Goal: Information Seeking & Learning: Compare options

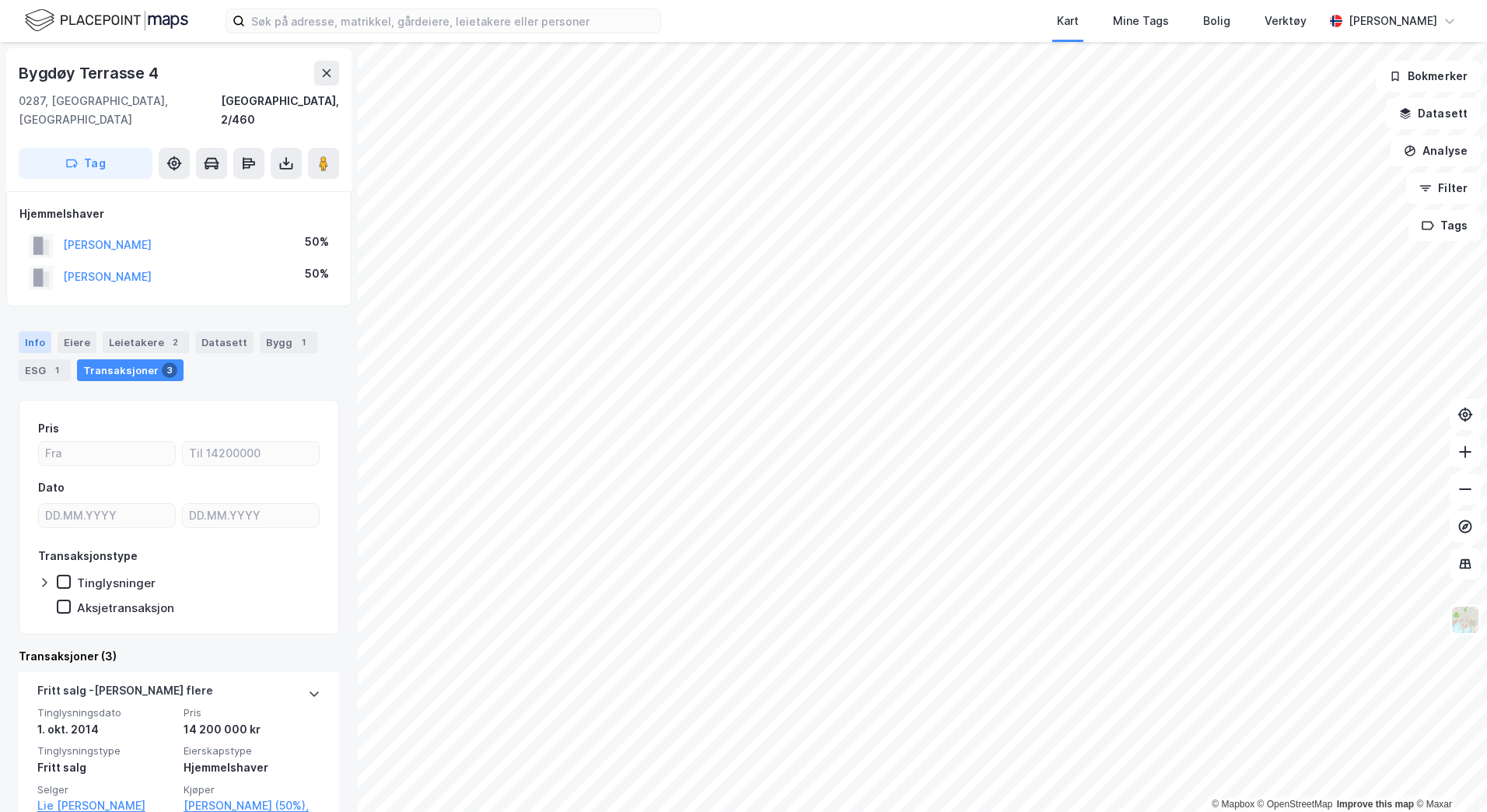
click at [33, 332] on div "Info" at bounding box center [35, 343] width 33 height 22
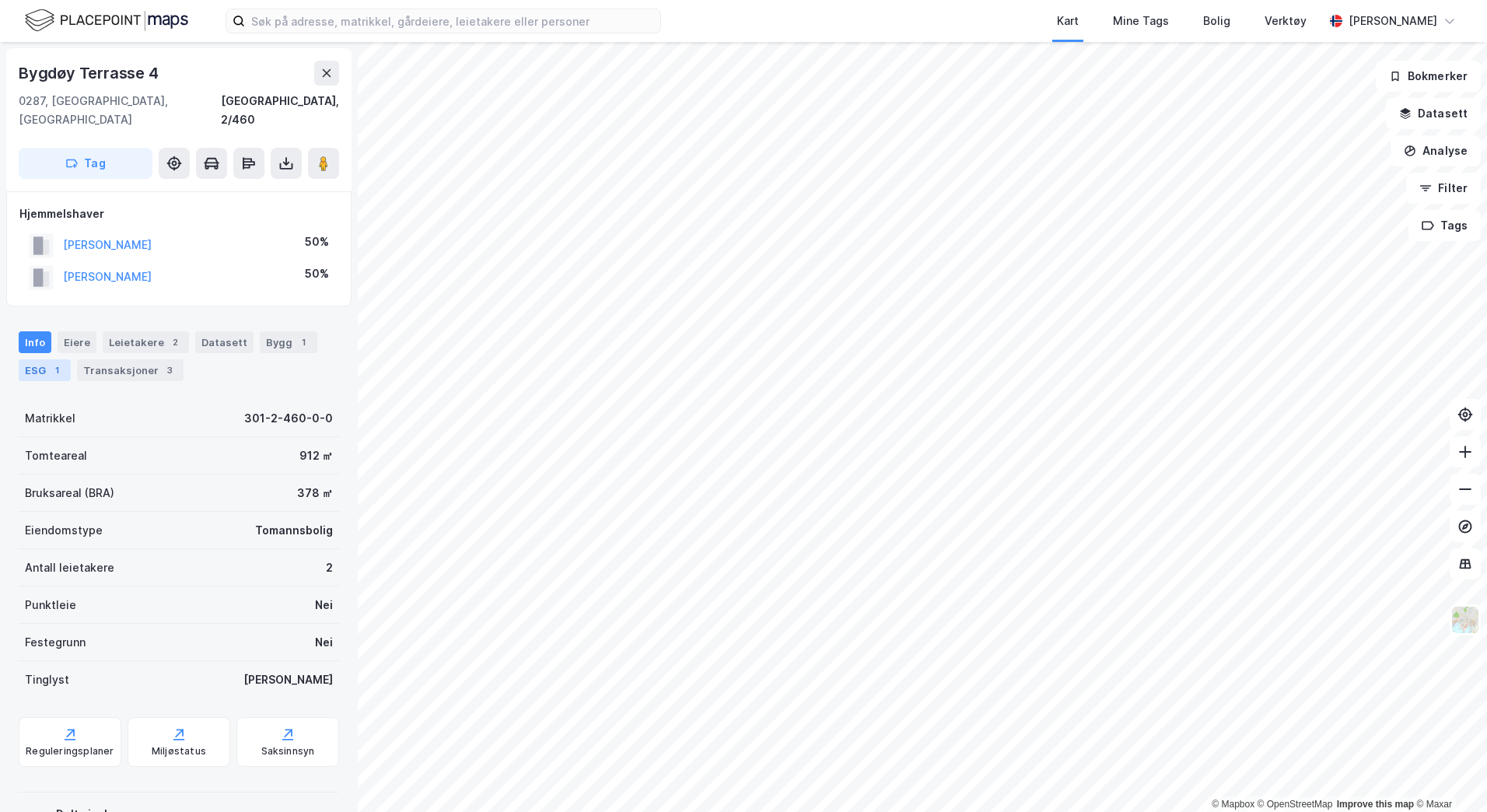
click at [36, 359] on div "ESG 1" at bounding box center [44, 370] width 52 height 22
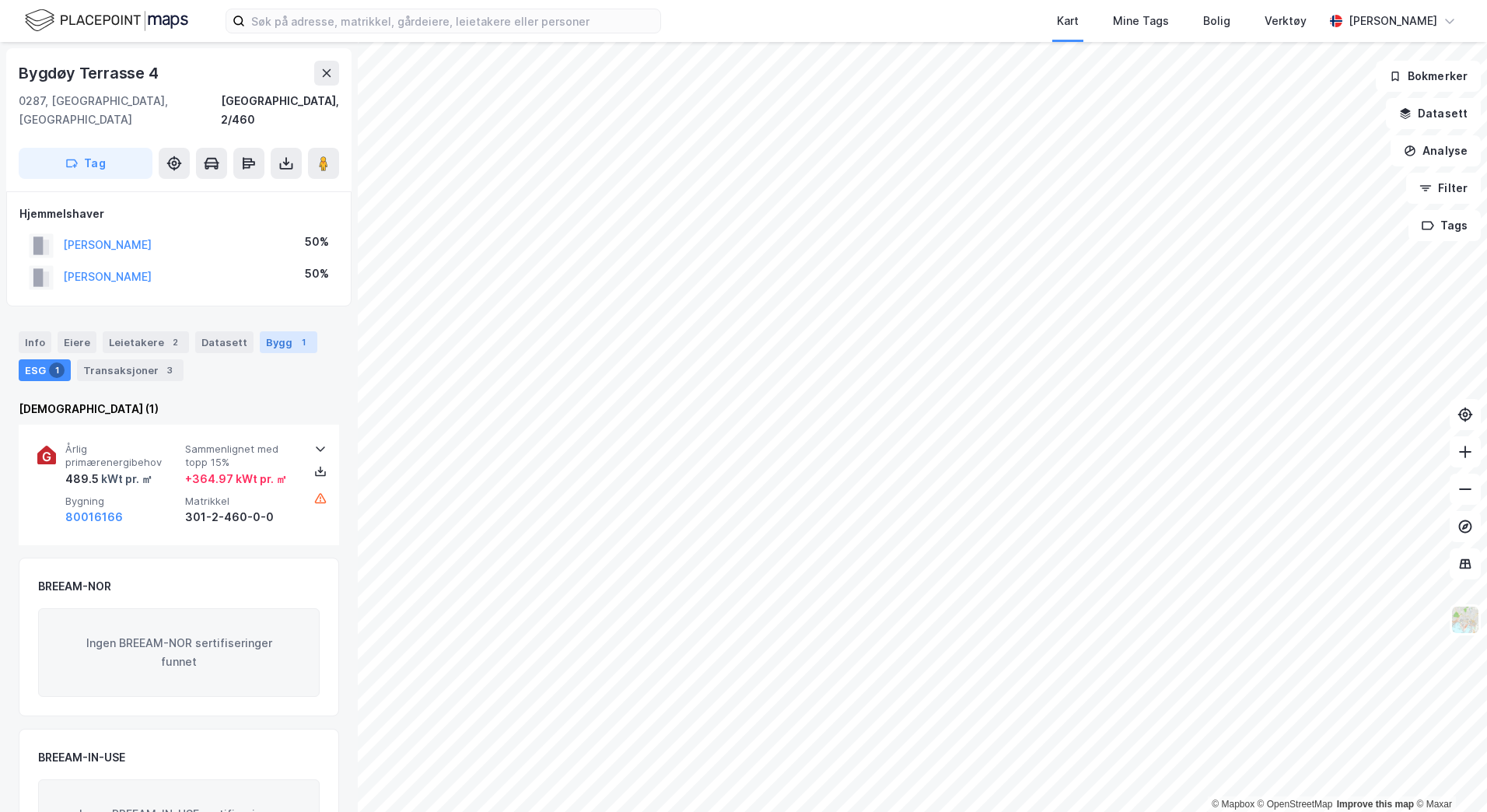
click at [289, 332] on div "Bygg 1" at bounding box center [288, 343] width 58 height 22
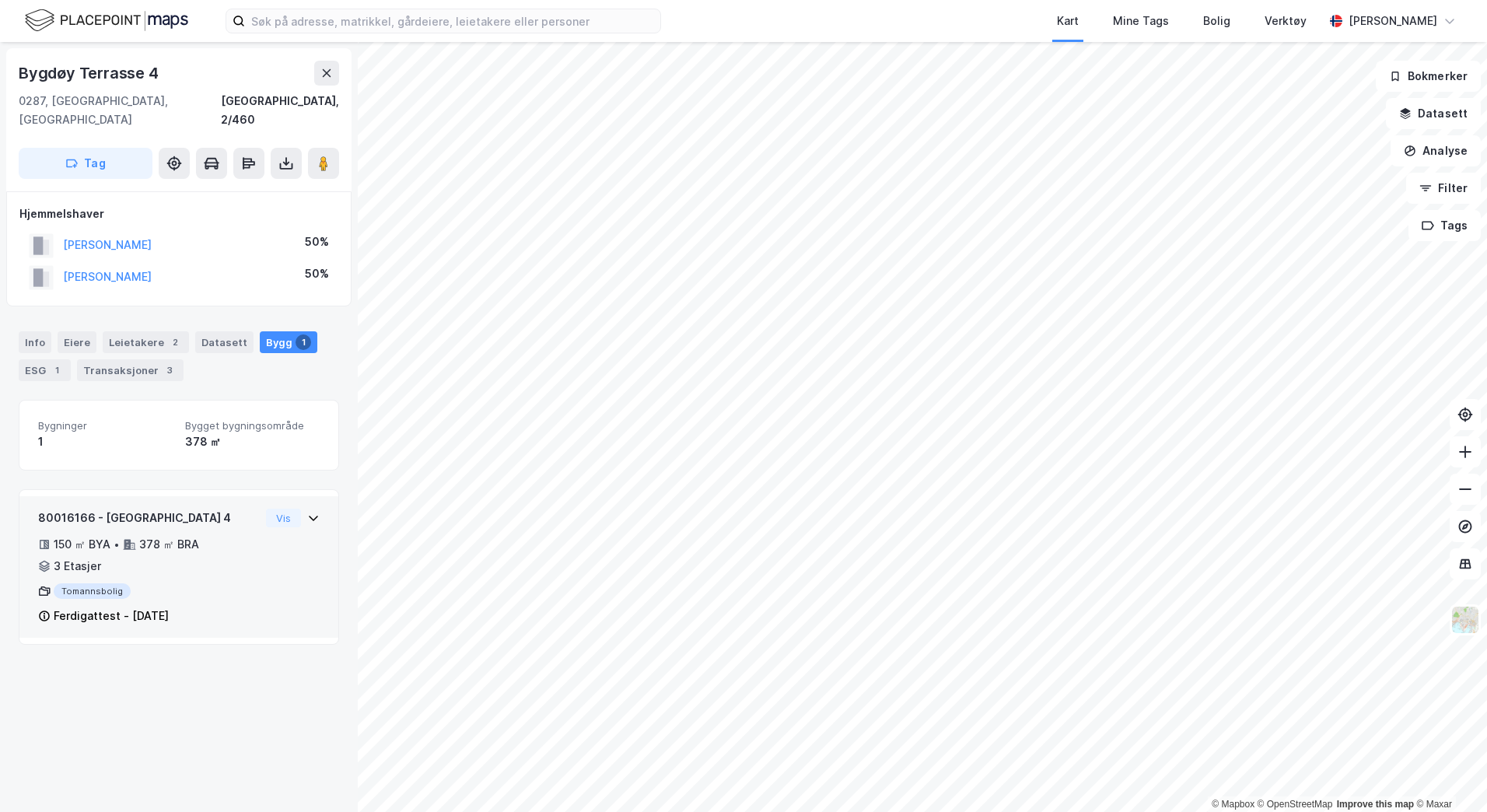
click at [284, 555] on div "80016166 - Bygdøy terrasse 4 150 ㎡ BYA • 378 ㎡ BRA • 3 Etasjer Tomannsbolig Fer…" at bounding box center [179, 573] width 281 height 129
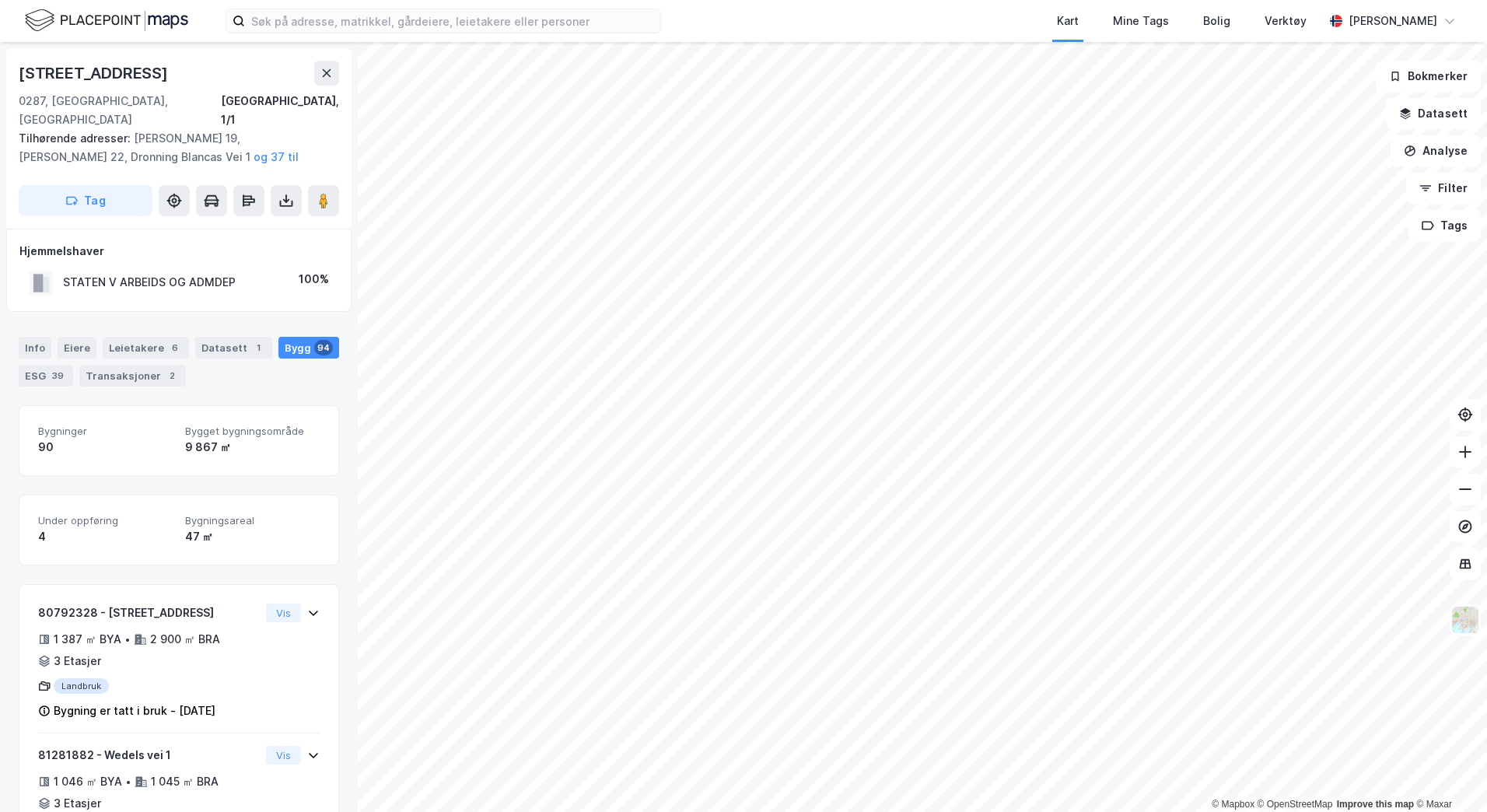
scroll to position [1, 0]
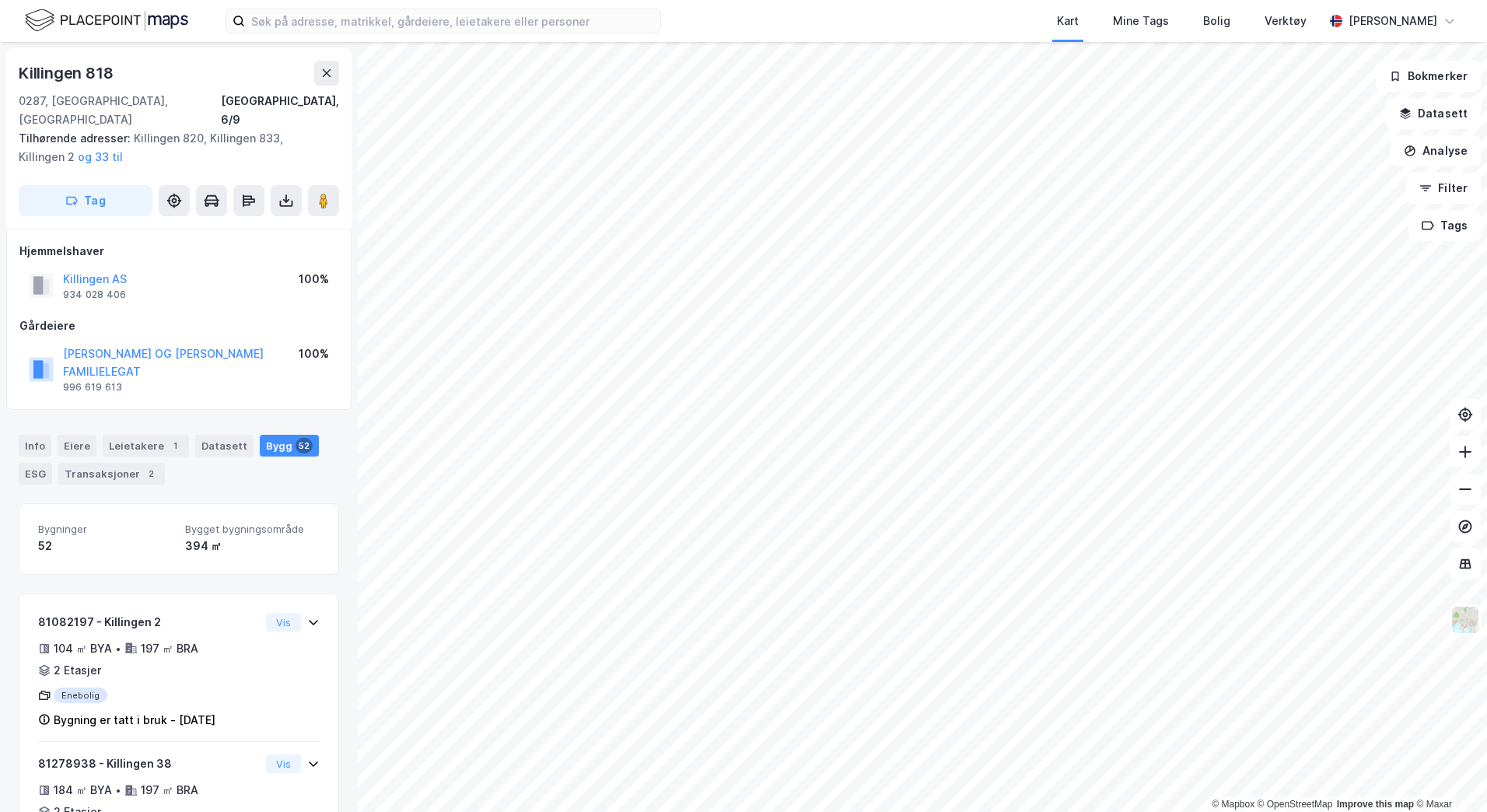
scroll to position [1, 0]
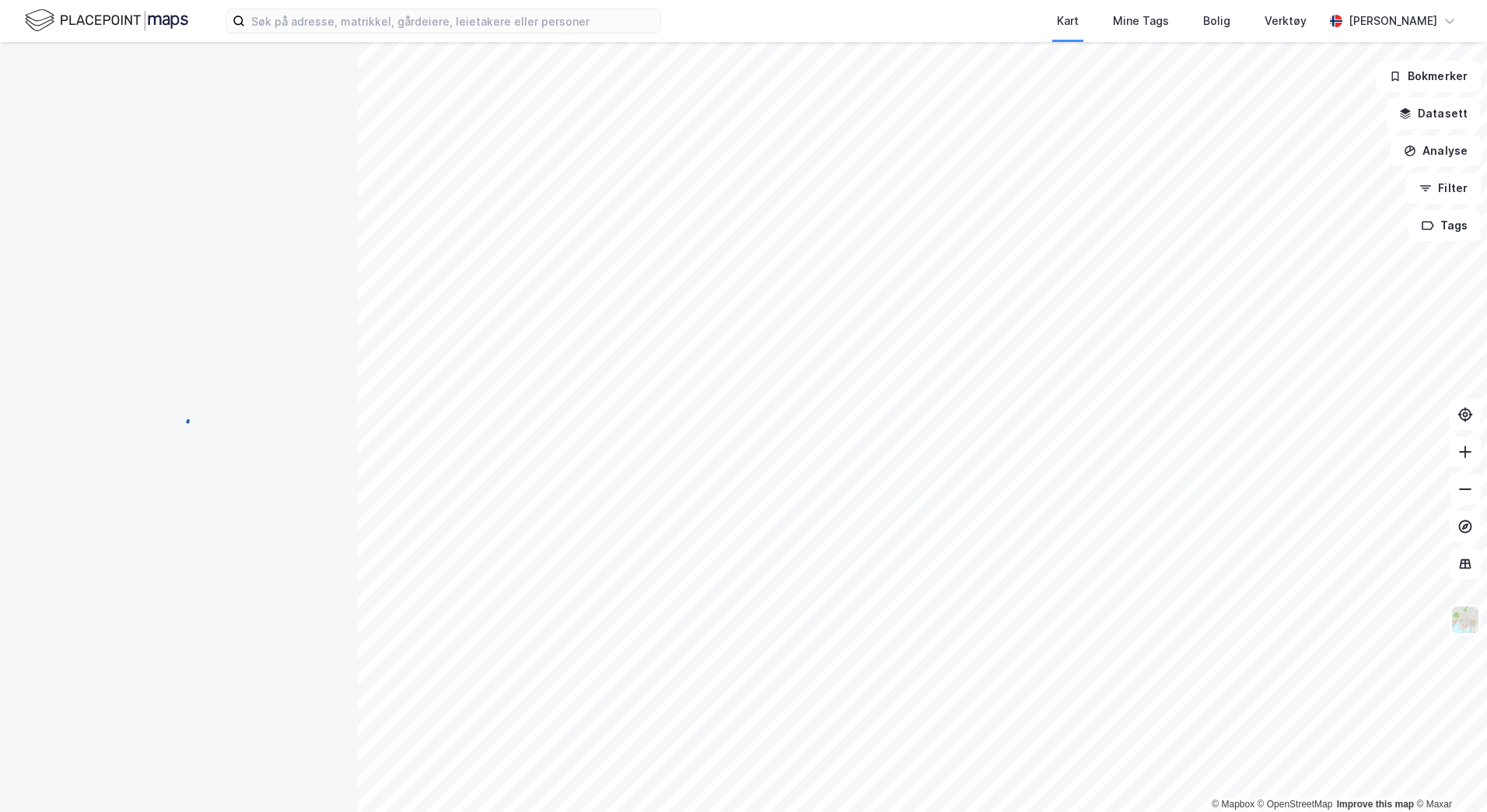
scroll to position [1, 0]
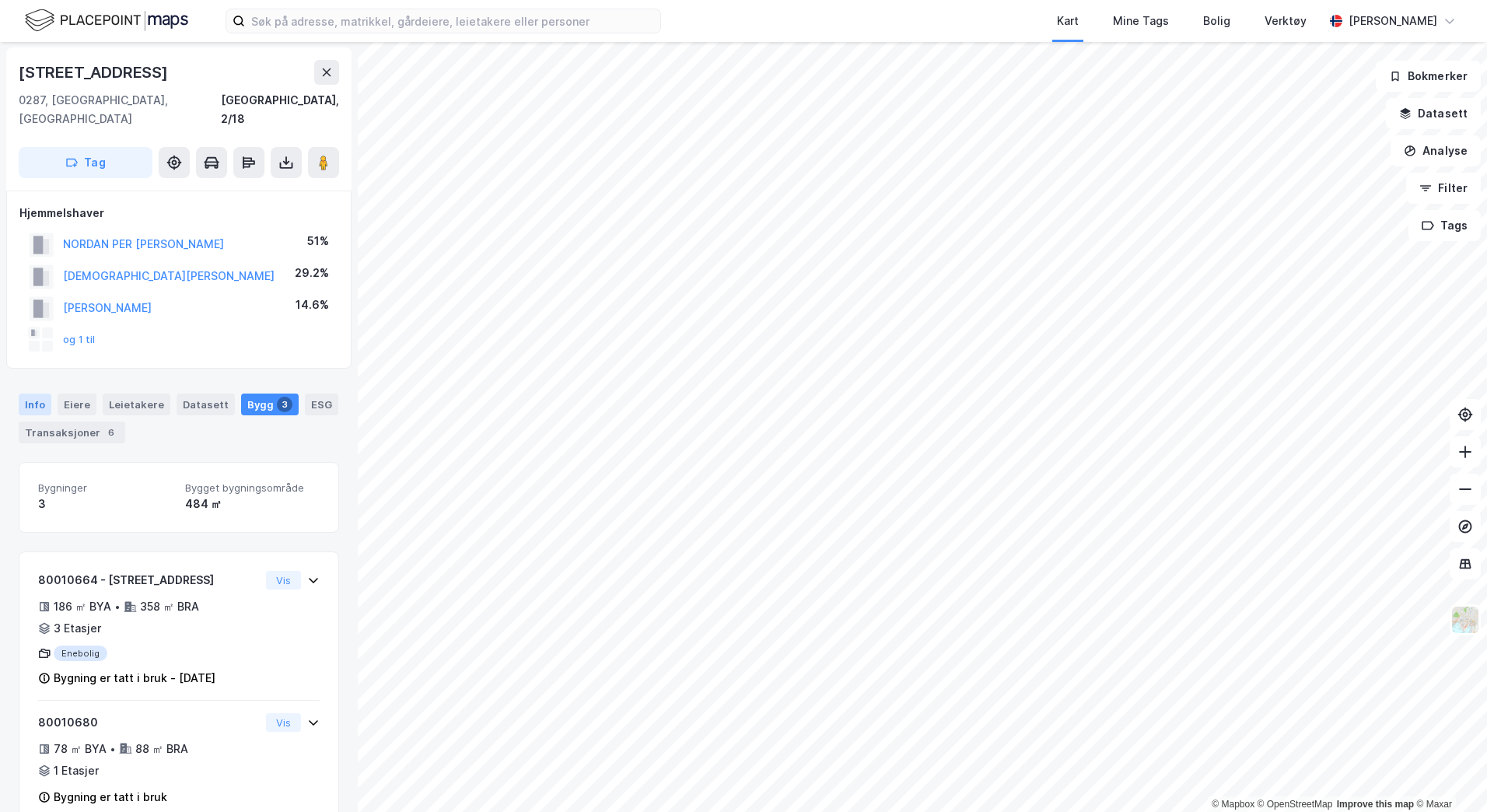
click at [35, 394] on div "Info" at bounding box center [35, 405] width 33 height 22
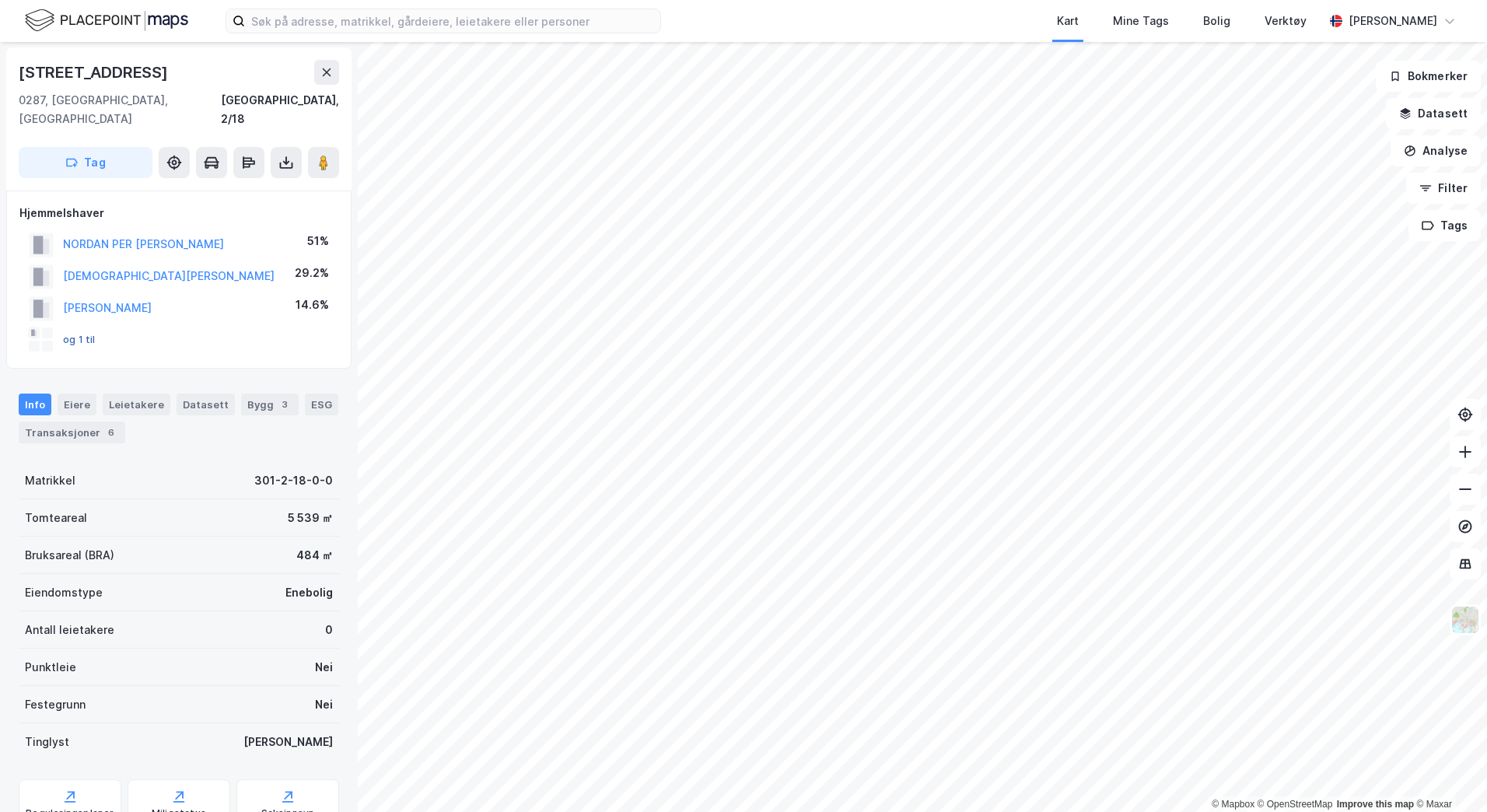
click at [0, 0] on button "og 1 til" at bounding box center [0, 0] width 0 height 0
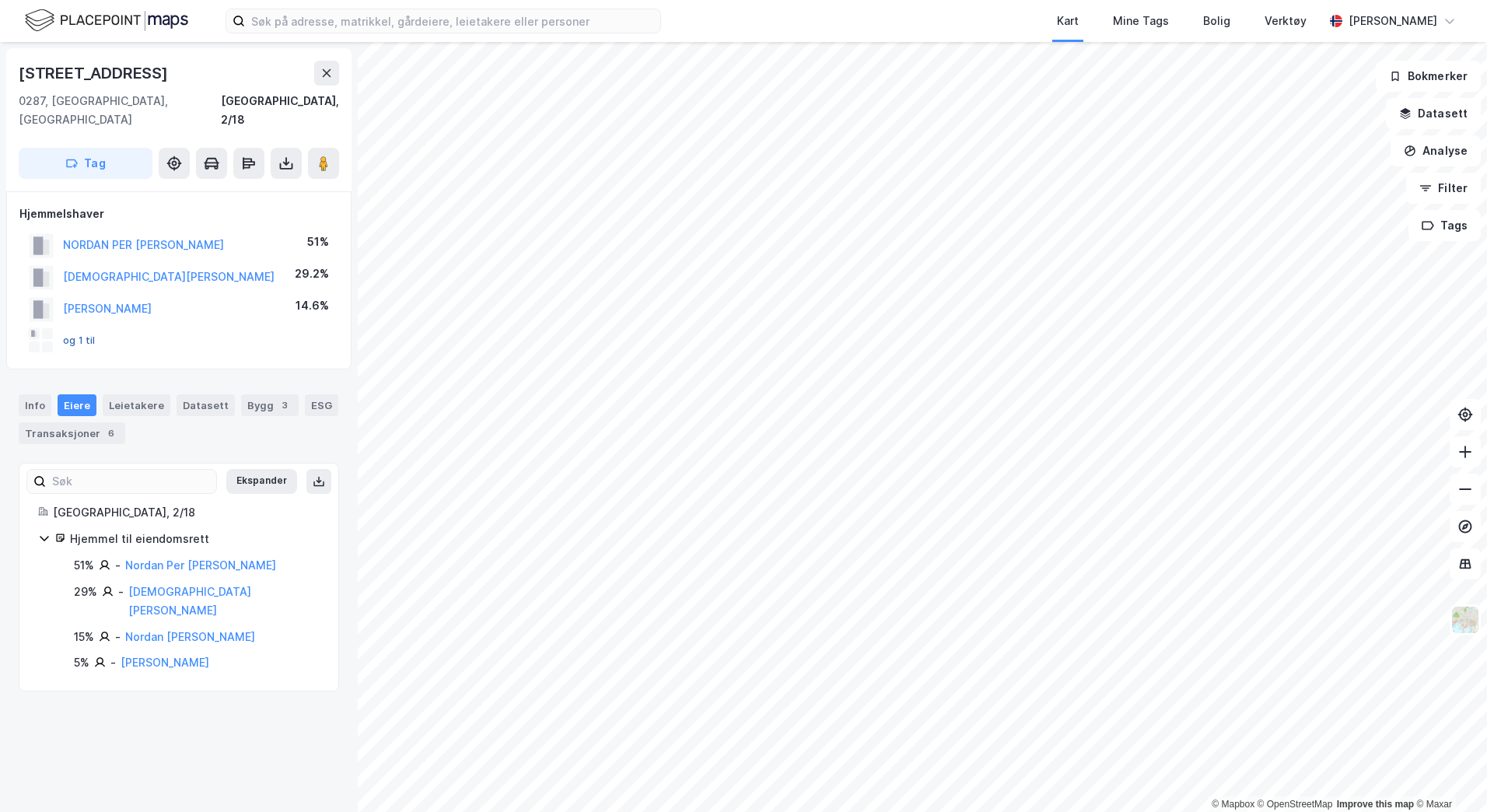
click at [0, 0] on button "og 1 til" at bounding box center [0, 0] width 0 height 0
click at [36, 395] on div "Info" at bounding box center [35, 406] width 33 height 22
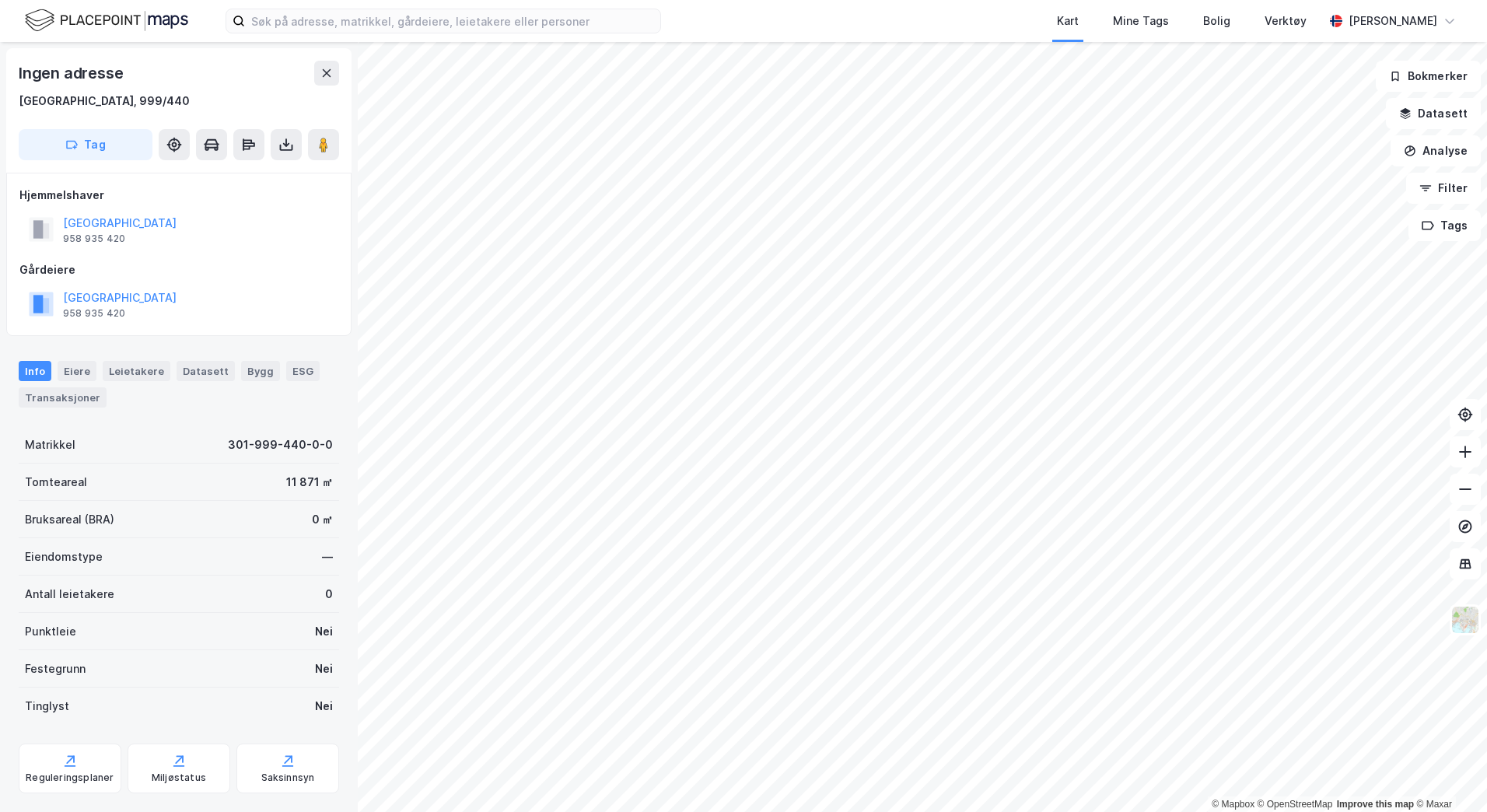
scroll to position [1, 0]
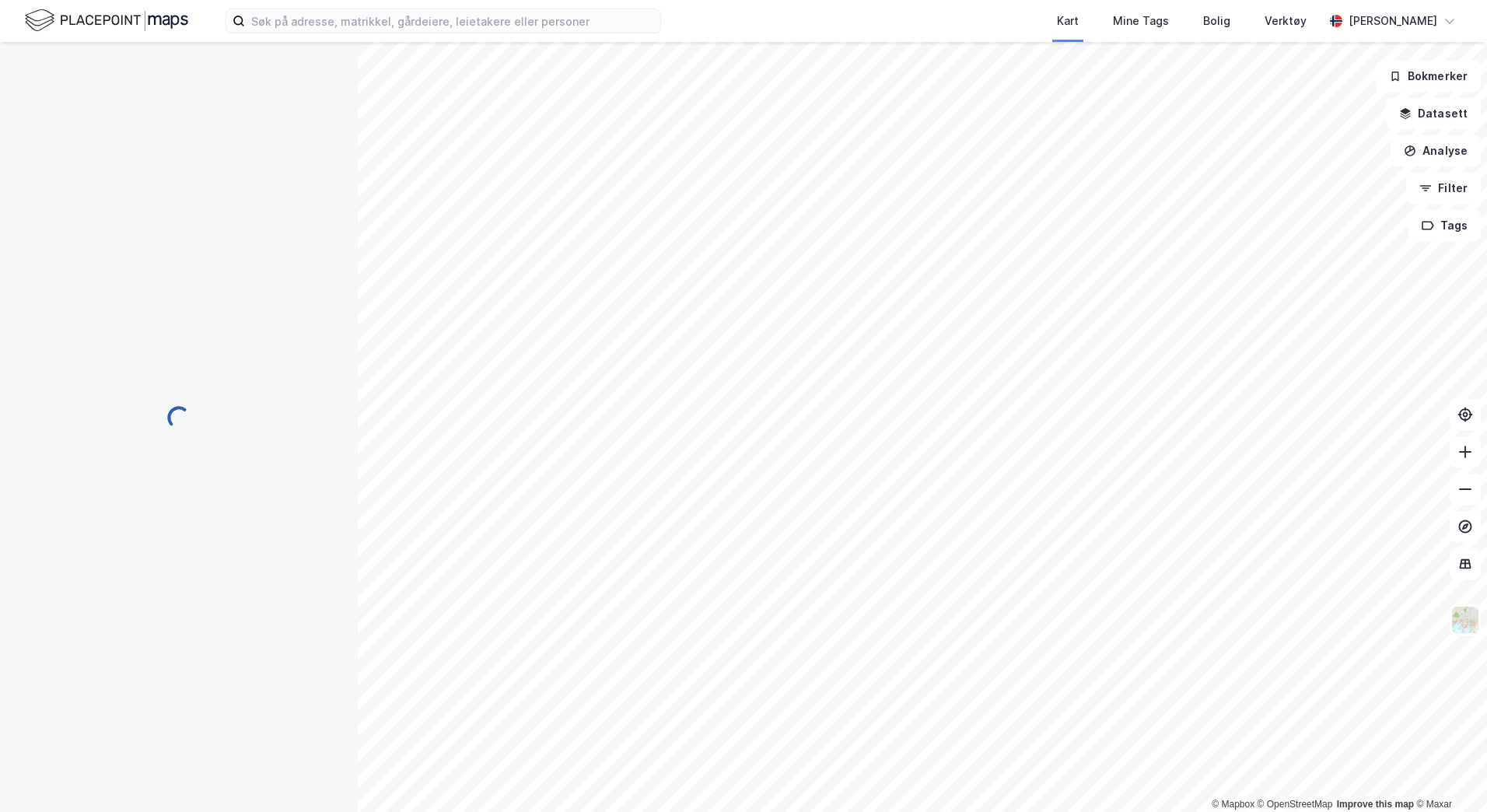
scroll to position [1, 0]
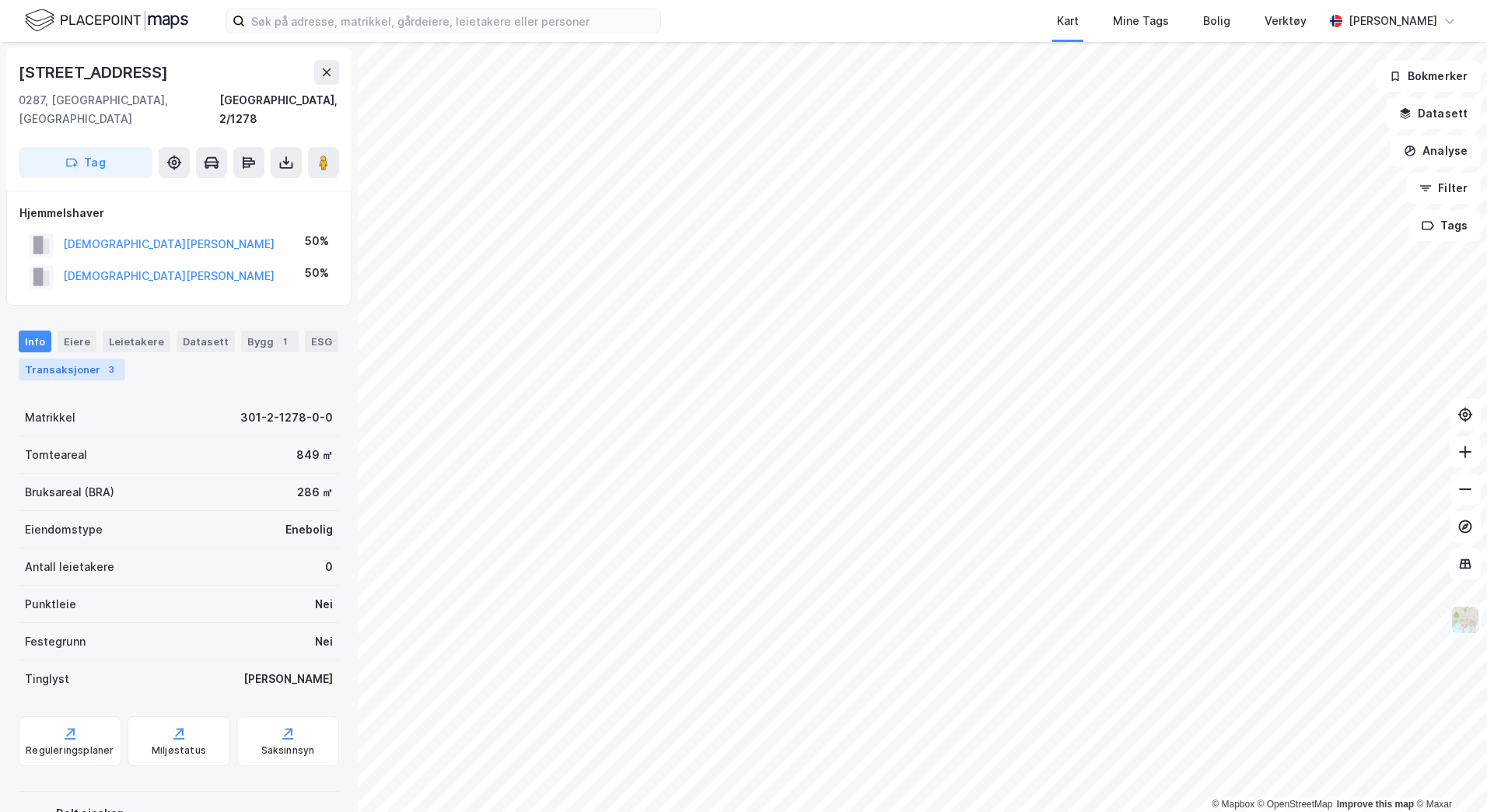
click at [84, 358] on div "Transaksjoner 3" at bounding box center [71, 369] width 107 height 22
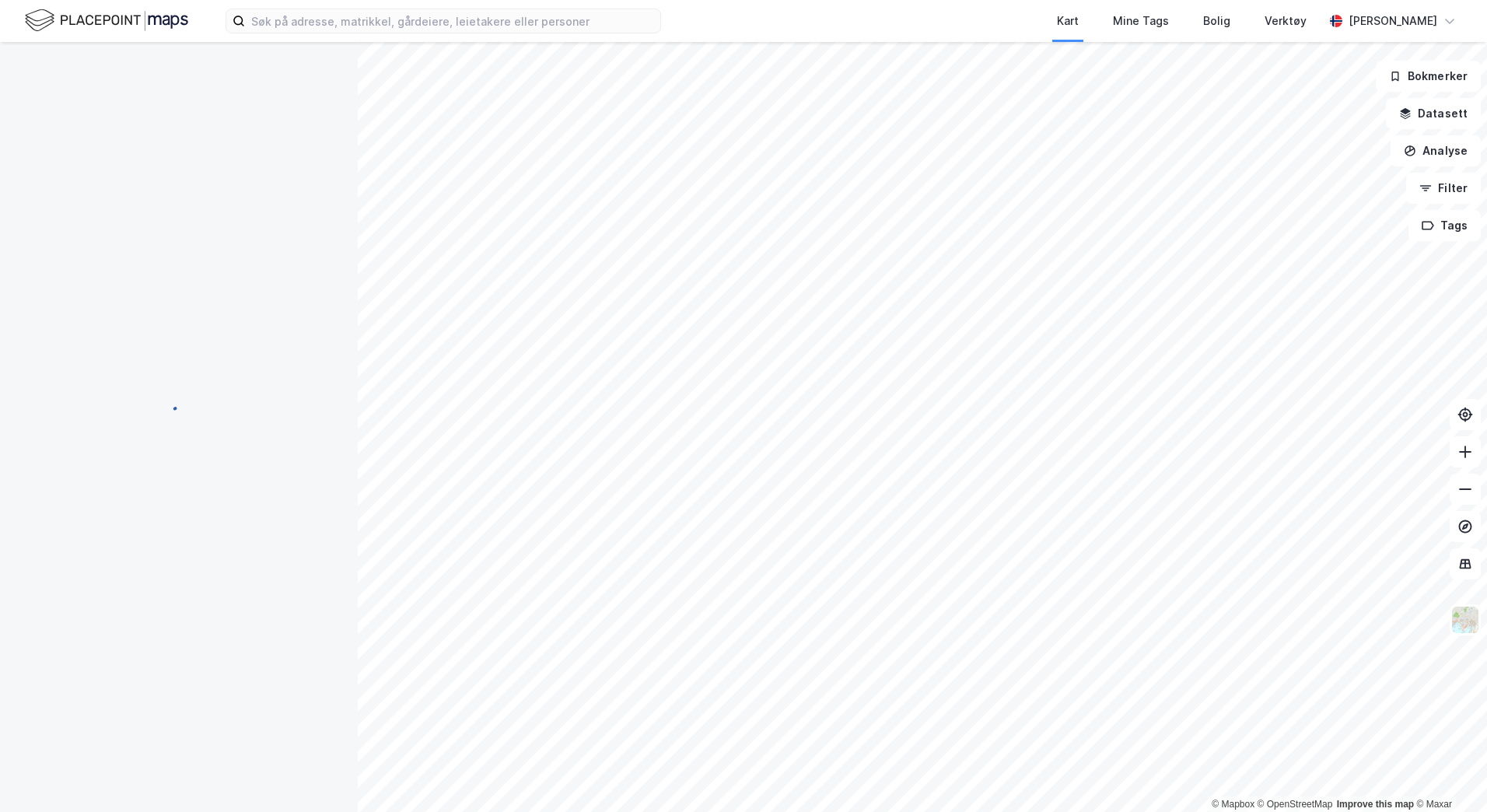
scroll to position [18, 0]
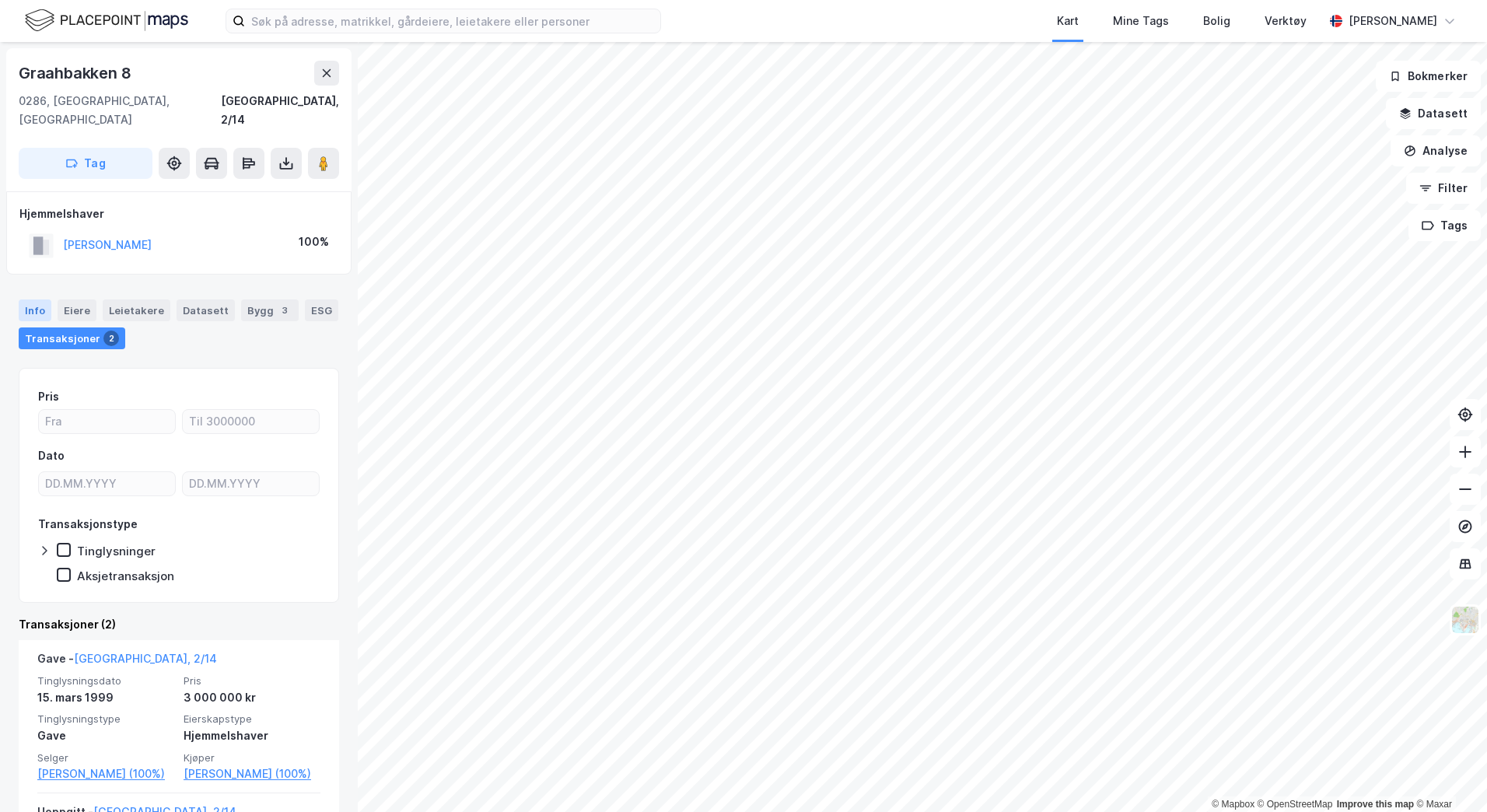
click at [28, 300] on div "Info" at bounding box center [35, 311] width 33 height 22
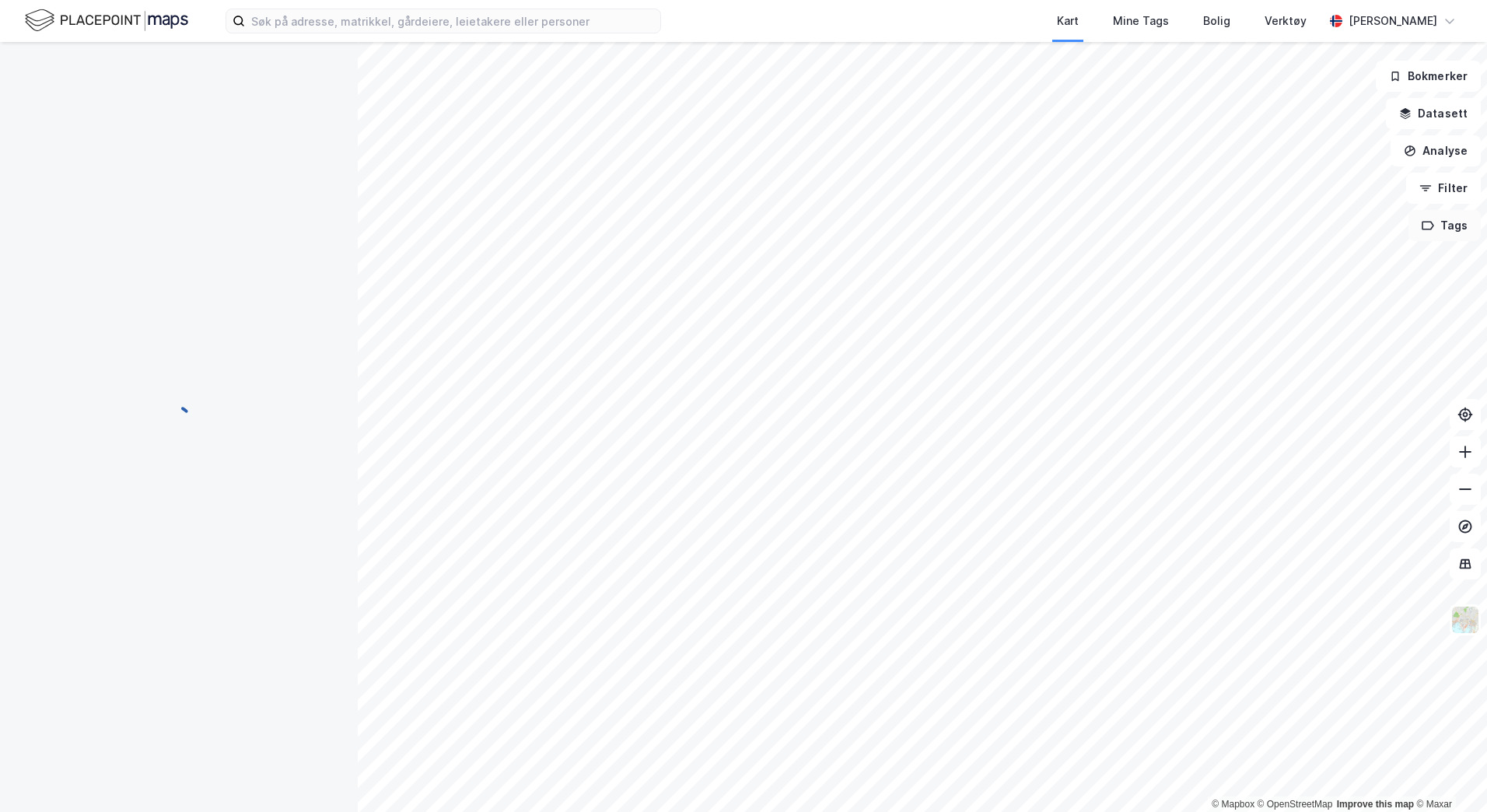
scroll to position [1, 0]
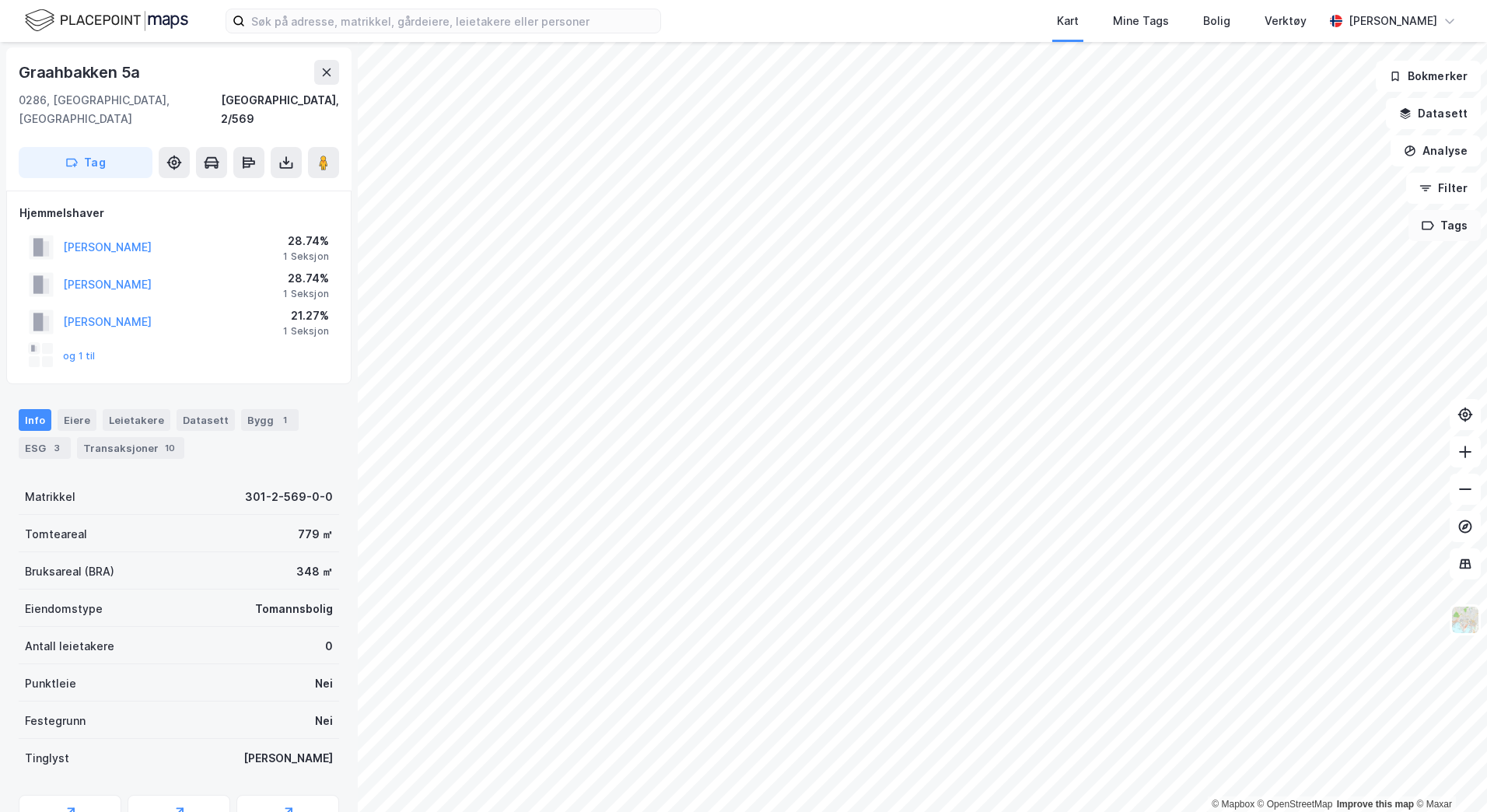
scroll to position [1, 0]
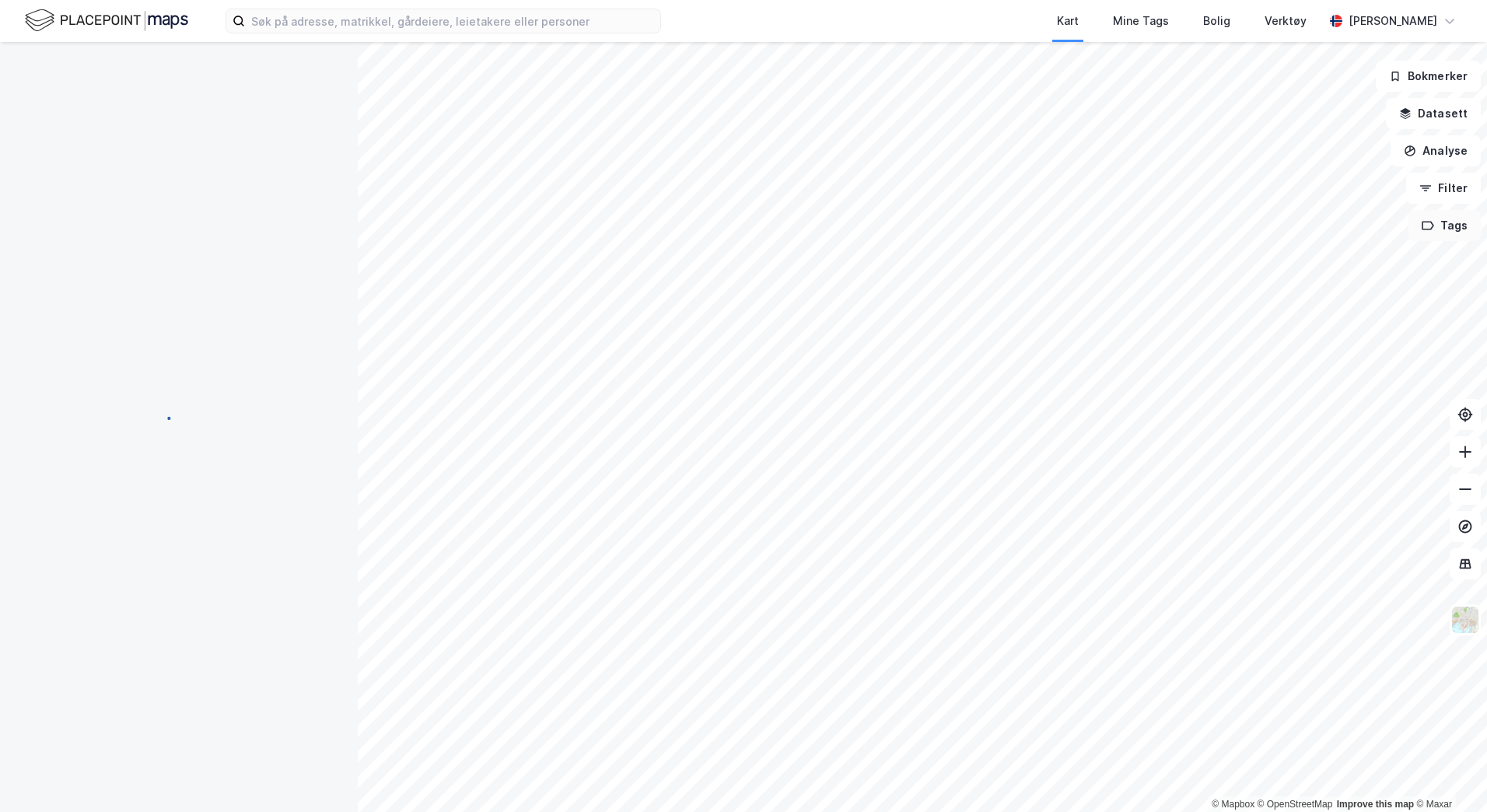
scroll to position [1, 0]
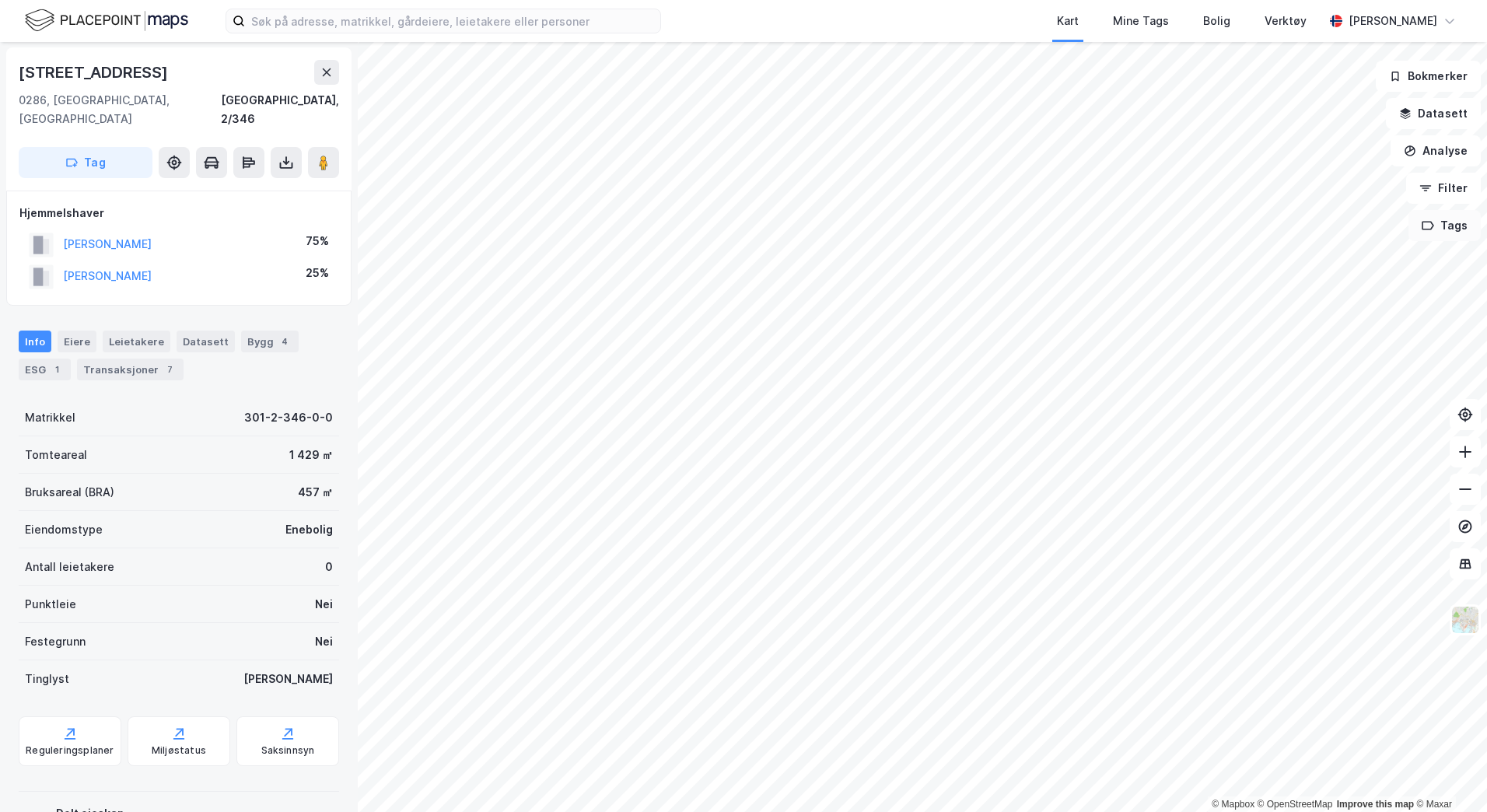
scroll to position [1, 0]
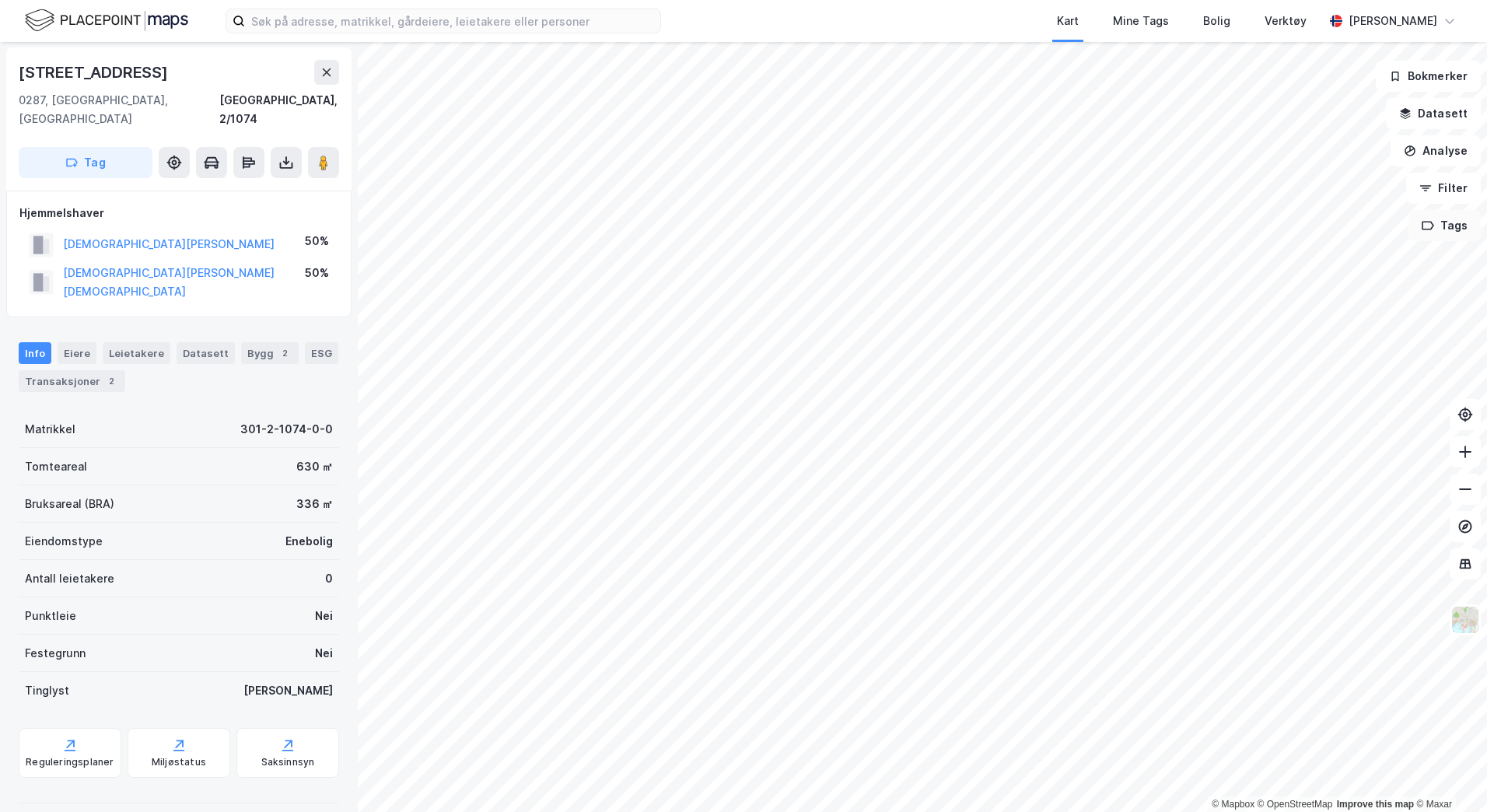
scroll to position [1, 0]
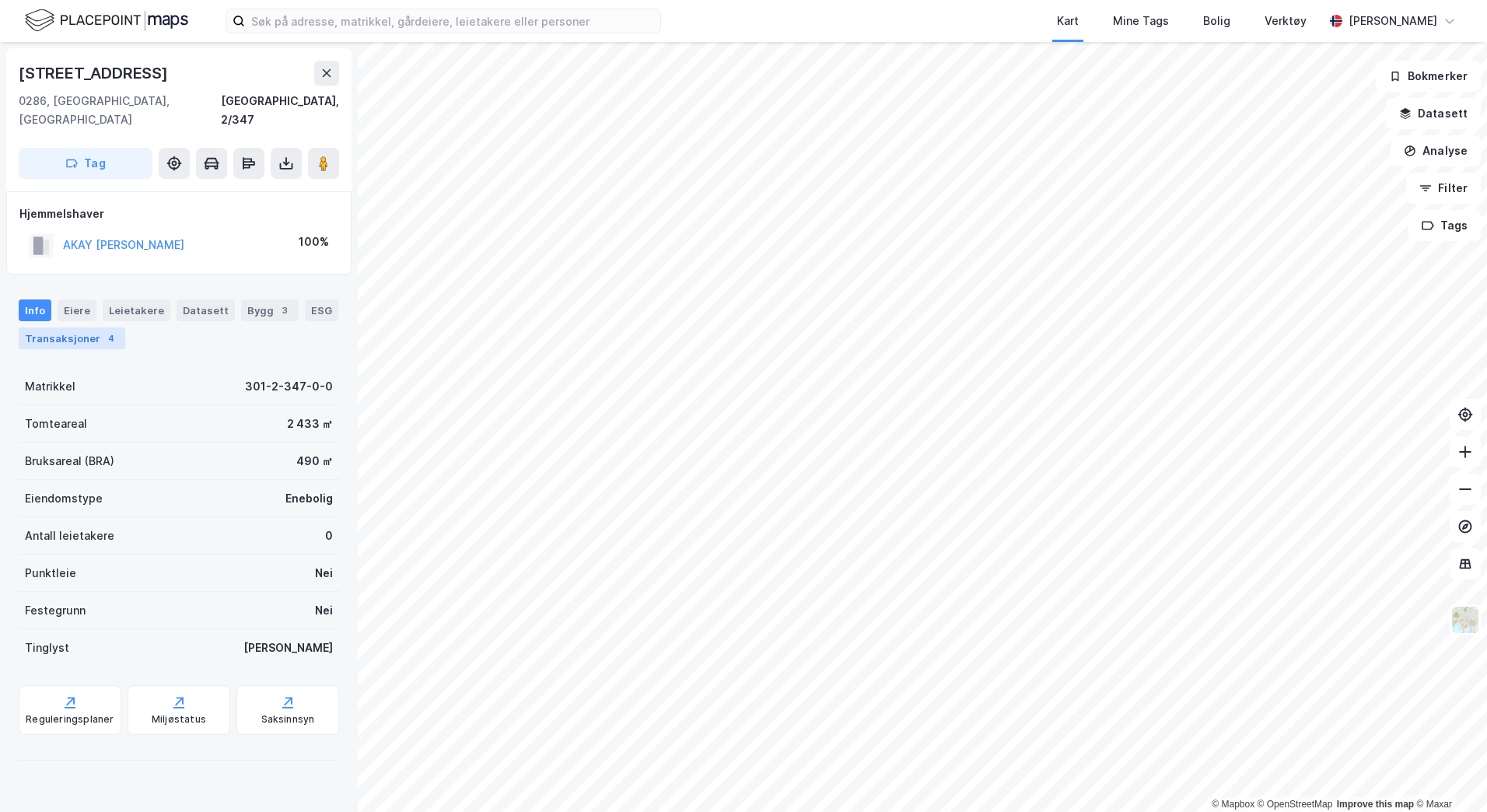
click at [52, 327] on div "Transaksjoner 4" at bounding box center [71, 338] width 107 height 22
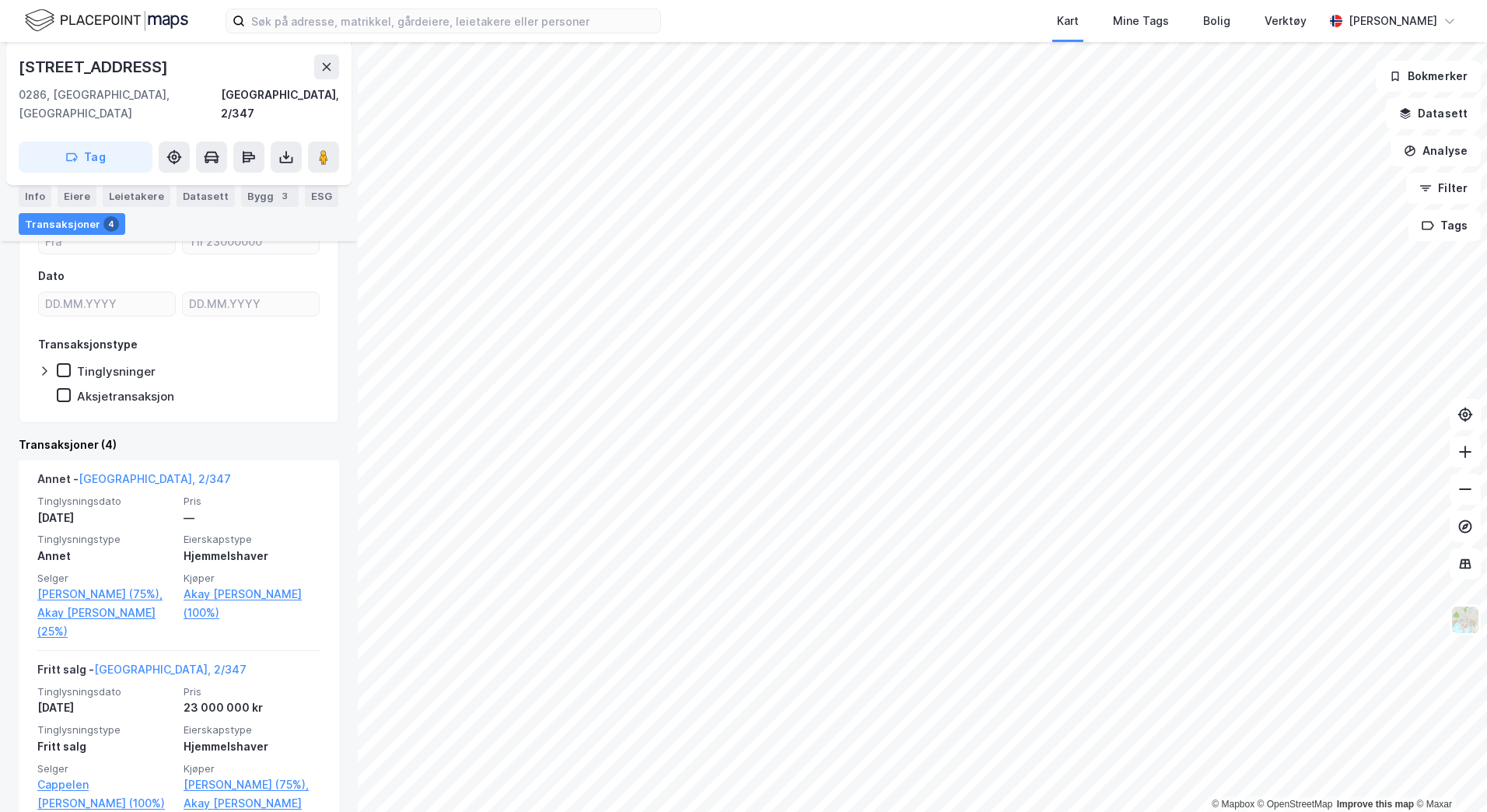
scroll to position [178, 0]
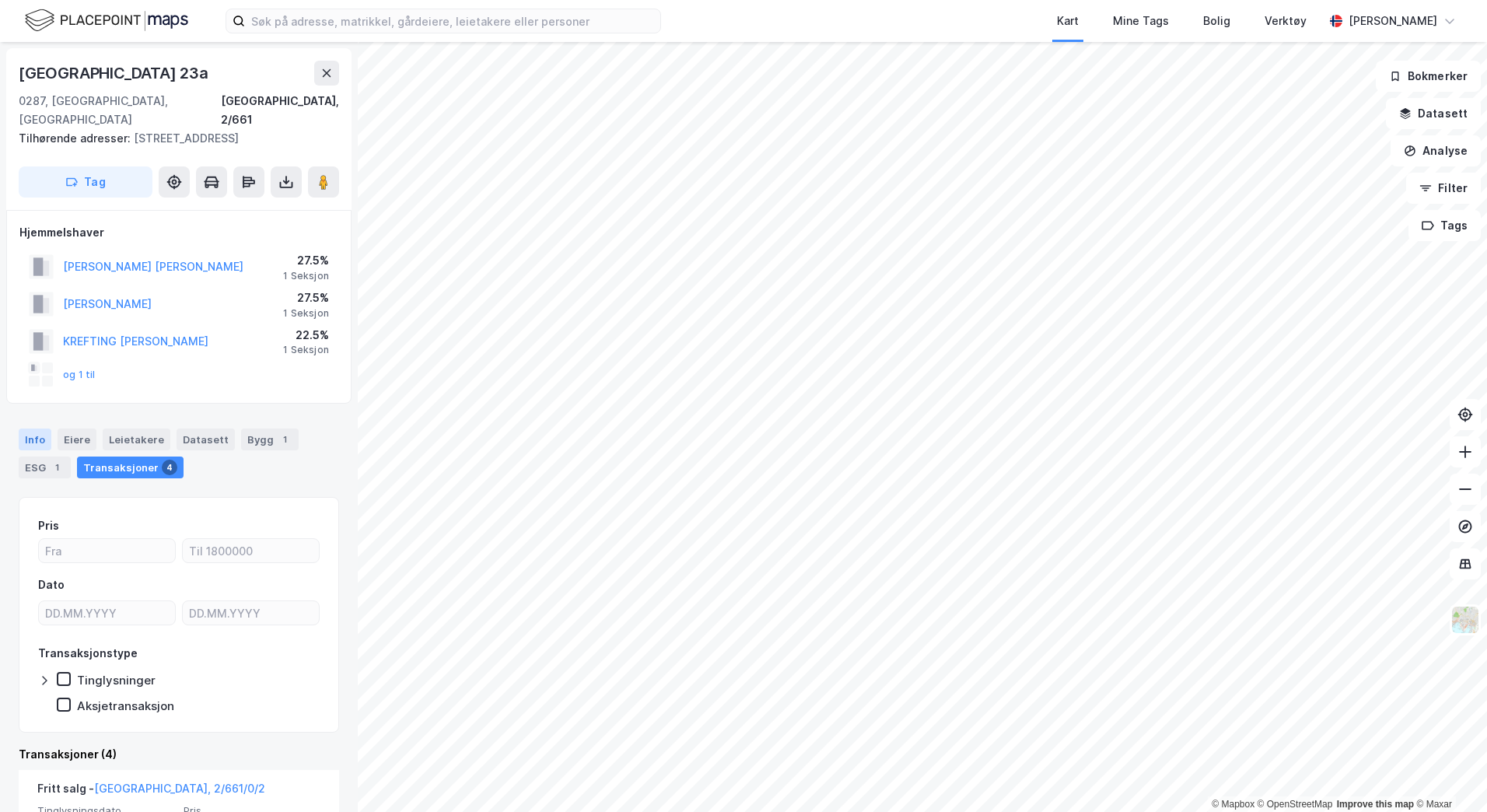
click at [30, 428] on div "Info" at bounding box center [35, 439] width 33 height 22
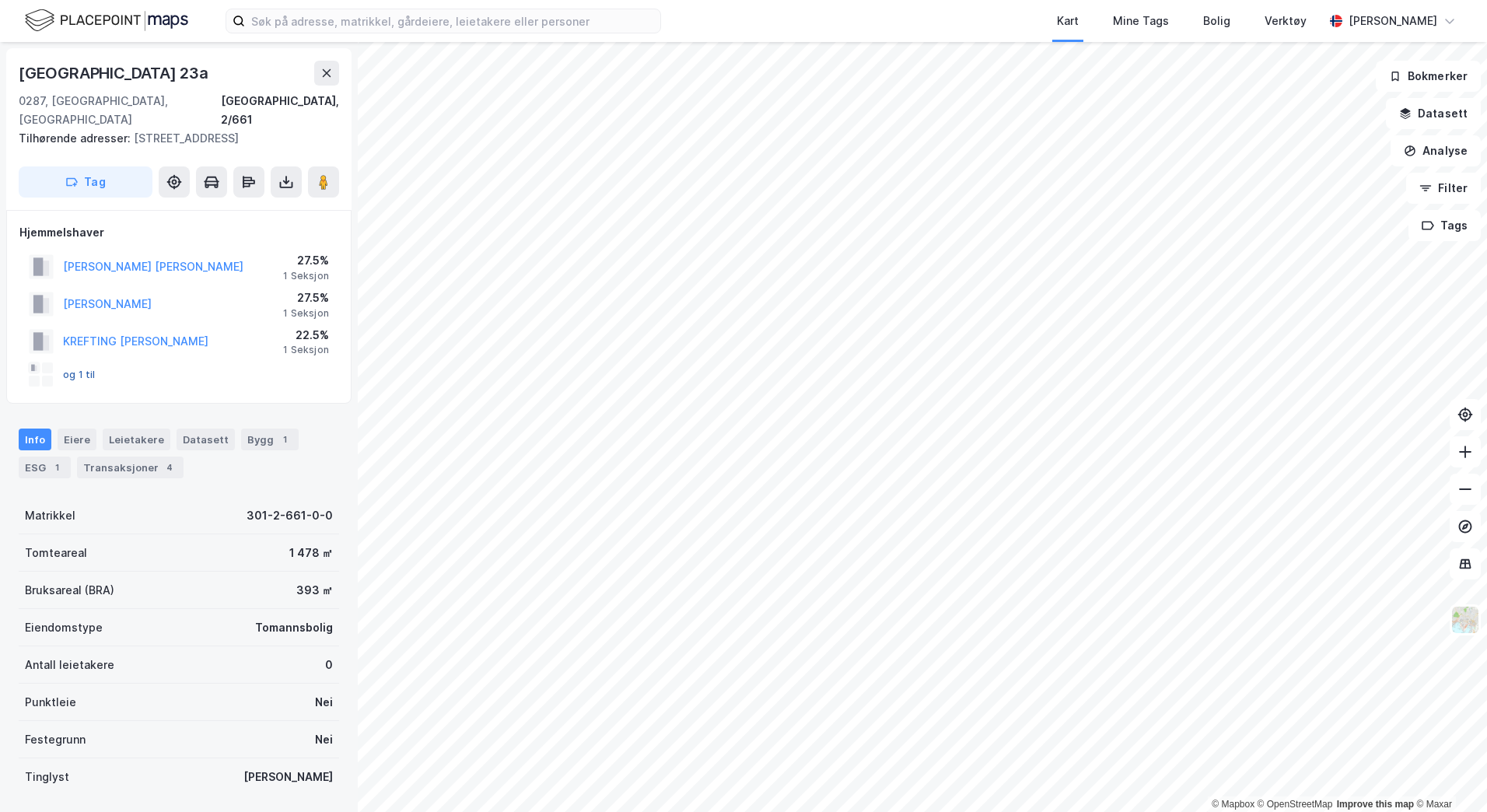
click at [0, 0] on button "og 1 til" at bounding box center [0, 0] width 0 height 0
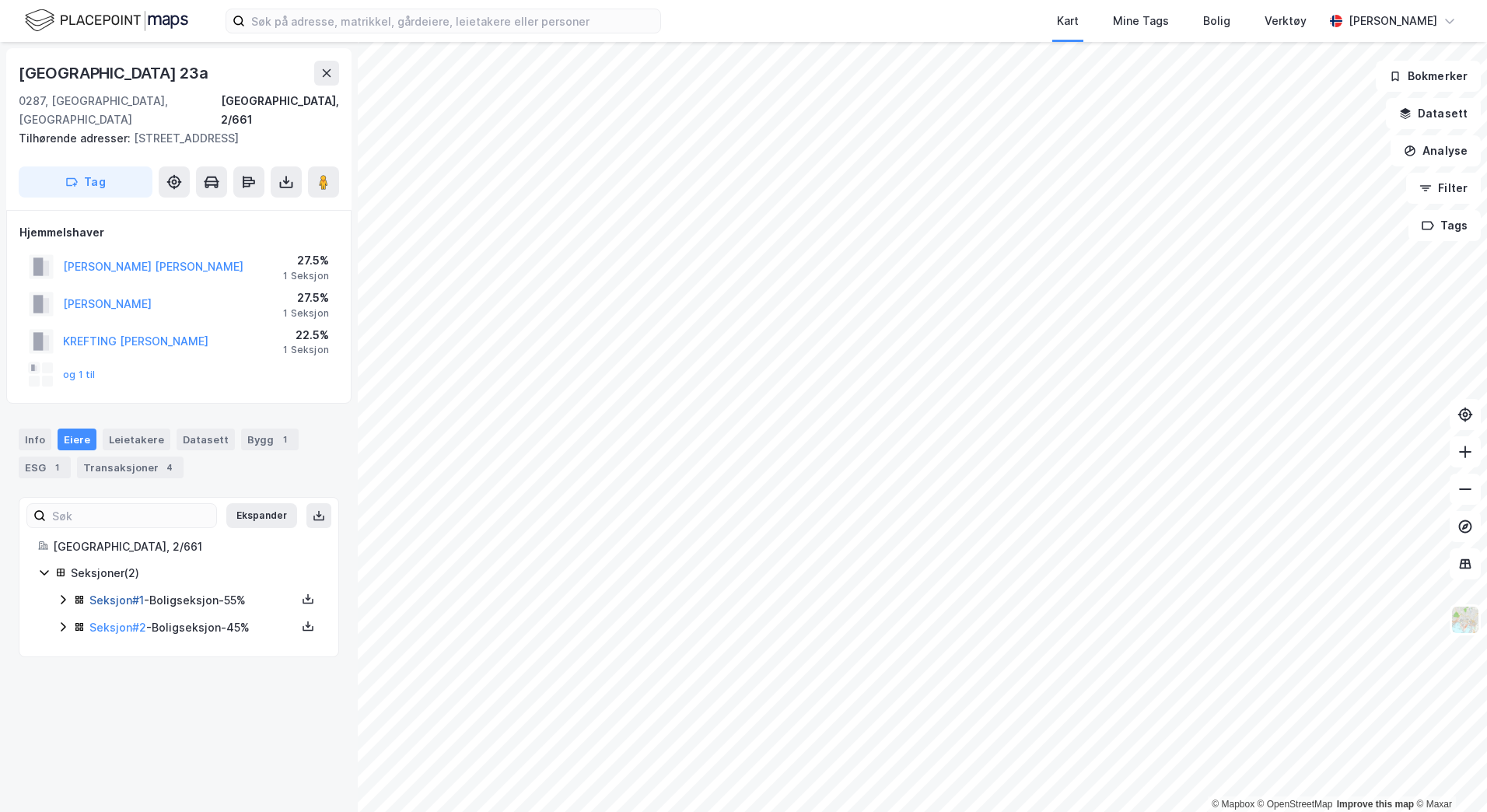
click at [128, 594] on link "Seksjon # 1" at bounding box center [117, 600] width 55 height 13
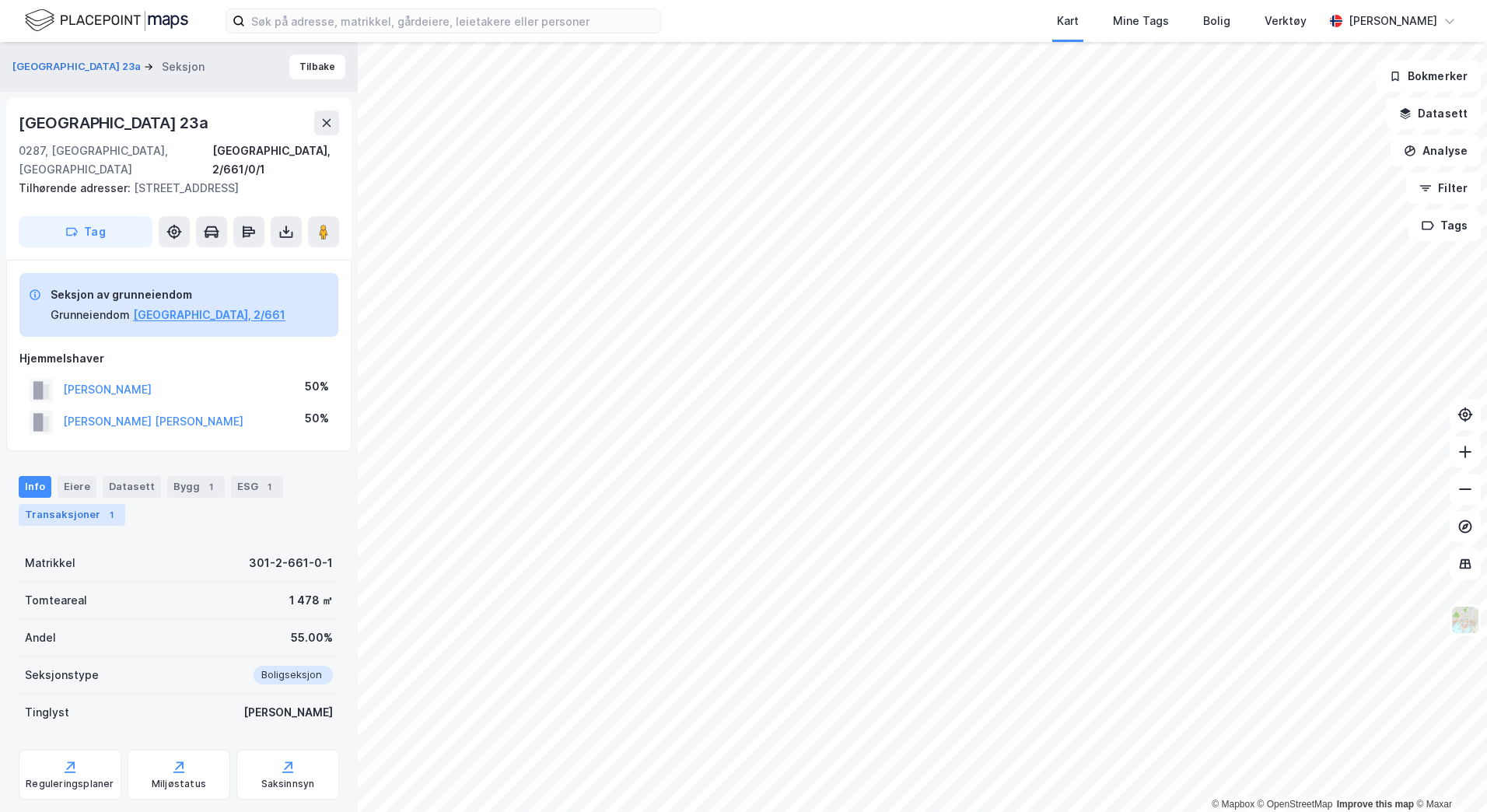
click at [50, 504] on div "Transaksjoner 1" at bounding box center [71, 515] width 107 height 22
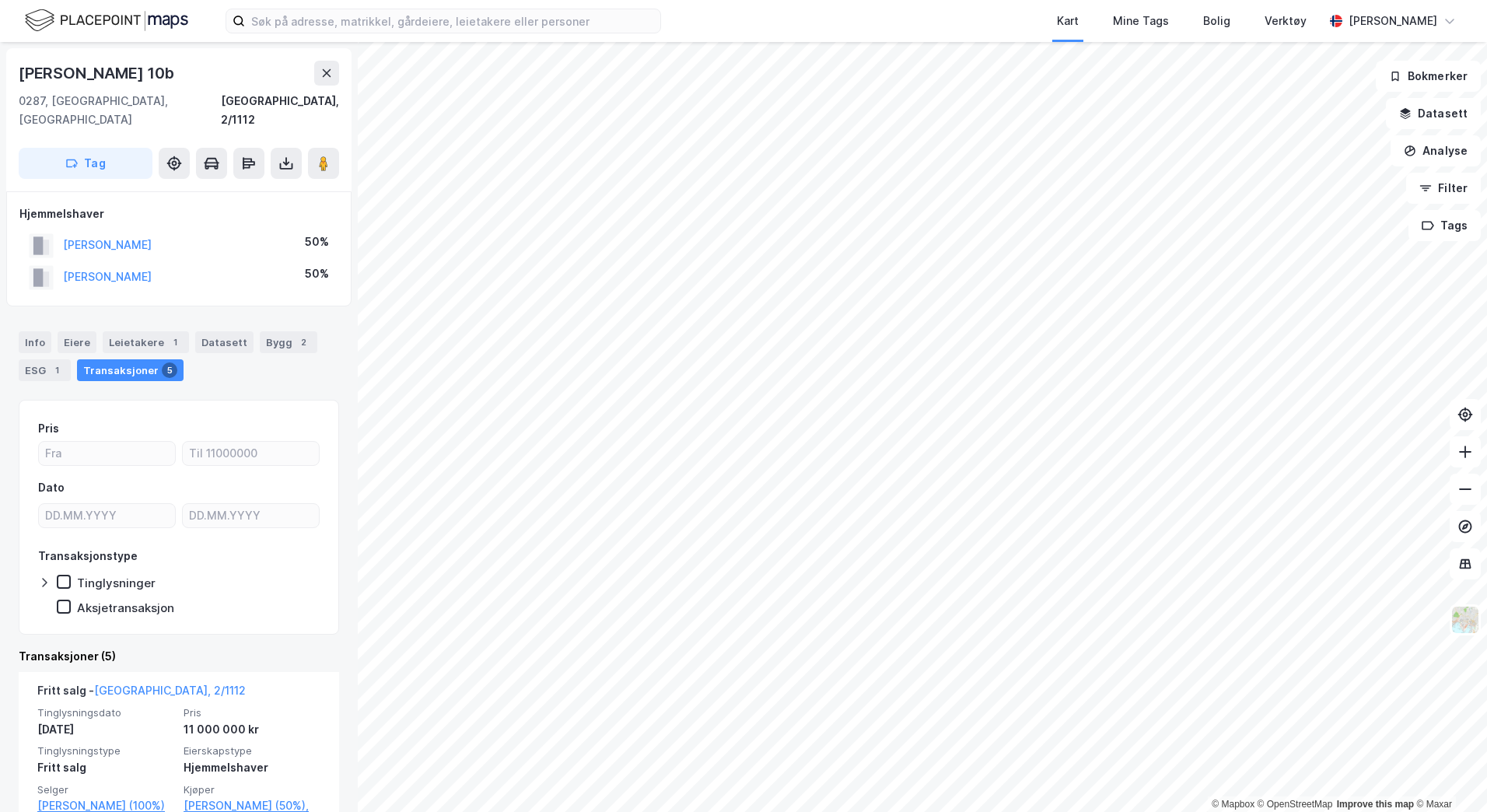
click at [1048, 811] on html "Kart Mine Tags Bolig Verktøy [PERSON_NAME] © Mapbox © OpenStreetMap Improve thi…" at bounding box center [744, 406] width 1487 height 812
